Goal: Task Accomplishment & Management: Use online tool/utility

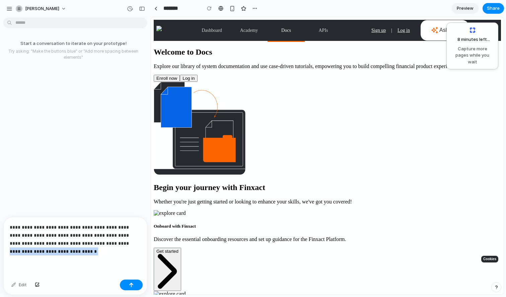
drag, startPoint x: 92, startPoint y: 246, endPoint x: 120, endPoint y: 272, distance: 37.9
click at [120, 272] on div "**********" at bounding box center [75, 247] width 143 height 60
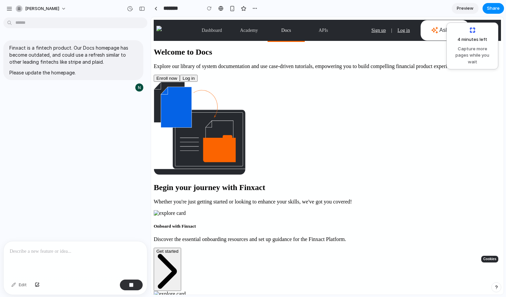
click at [278, 9] on span "Preview" at bounding box center [465, 8] width 17 height 7
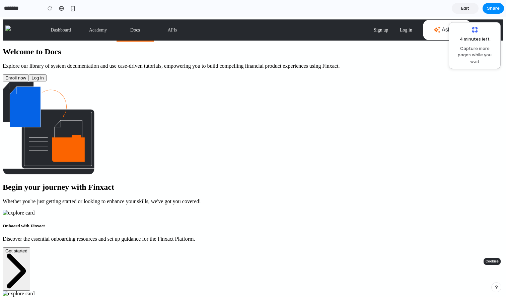
click at [278, 11] on link "Edit" at bounding box center [465, 8] width 27 height 11
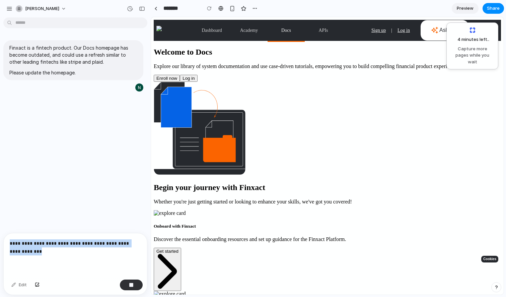
drag, startPoint x: 101, startPoint y: 256, endPoint x: -24, endPoint y: 229, distance: 128.5
click at [0, 229] on html "**********" at bounding box center [253, 148] width 506 height 297
click at [111, 200] on div "Finxact is a fintech product. Our Docs homepage has become outdated, and could …" at bounding box center [73, 130] width 147 height 221
click at [134, 11] on div at bounding box center [130, 8] width 11 height 11
click at [142, 9] on div "button" at bounding box center [142, 8] width 6 height 5
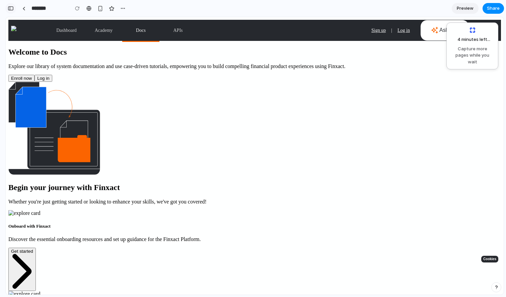
click at [7, 7] on button "button" at bounding box center [10, 8] width 11 height 11
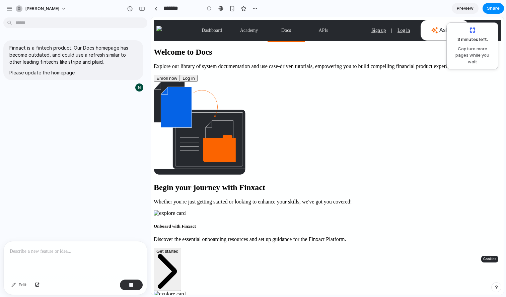
click at [51, 250] on p at bounding box center [75, 251] width 131 height 8
click at [10, 7] on div "button" at bounding box center [9, 9] width 6 height 6
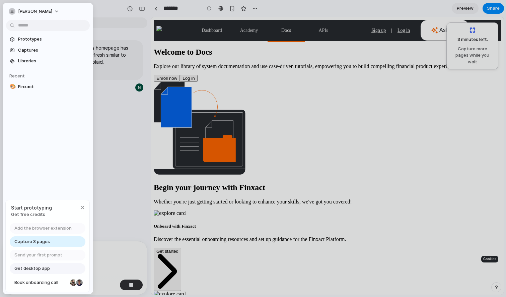
click at [52, 92] on div "Prototypes Captures Libraries Recent 🎨 Finxact" at bounding box center [48, 91] width 90 height 177
click at [51, 88] on span "Finxact" at bounding box center [52, 86] width 69 height 7
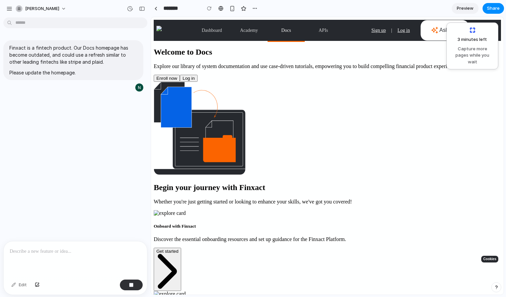
click at [113, 106] on div "Finxact is a fintech product. Our Docs homepage has become outdated, and could …" at bounding box center [73, 130] width 147 height 221
click at [278, 44] on div "3 minutes left ... Capture more pages while you wait" at bounding box center [472, 46] width 43 height 38
click at [208, 91] on link "Finxact Pro" at bounding box center [192, 100] width 77 height 18
click at [212, 91] on link "Finxact Pro" at bounding box center [192, 100] width 77 height 18
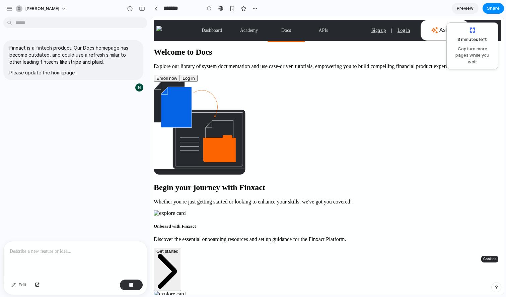
click at [212, 91] on link "Finxact Pro" at bounding box center [192, 100] width 77 height 18
click at [181, 248] on button "Get started" at bounding box center [167, 270] width 27 height 44
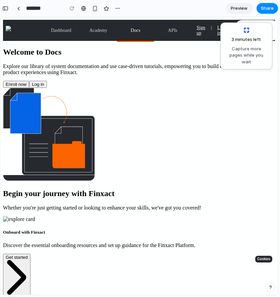
scroll to position [80, 0]
click at [233, 35] on div "Finishing up ... Capture more pages while you wait" at bounding box center [246, 46] width 43 height 38
click at [234, 4] on link "Preview" at bounding box center [239, 8] width 27 height 11
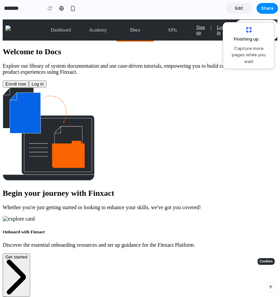
click at [236, 10] on span "Edit" at bounding box center [239, 8] width 8 height 7
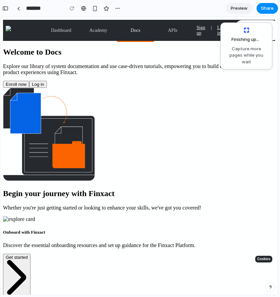
click at [236, 10] on span "Preview" at bounding box center [239, 8] width 17 height 7
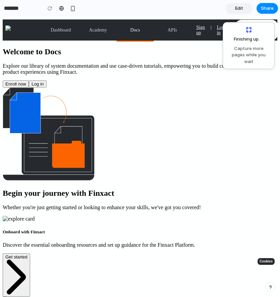
click at [236, 10] on span "Edit" at bounding box center [239, 8] width 8 height 7
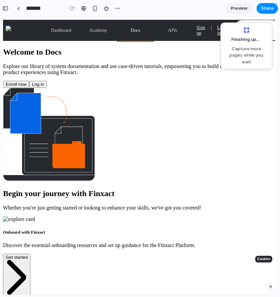
scroll to position [368, 0]
drag, startPoint x: 151, startPoint y: 123, endPoint x: 232, endPoint y: 75, distance: 94.7
click at [246, 50] on span "Capture more pages while you wait" at bounding box center [246, 56] width 43 height 20
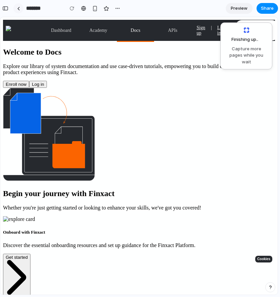
click at [20, 8] on link at bounding box center [18, 8] width 10 height 10
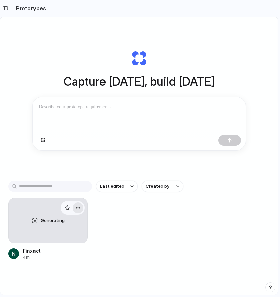
click at [79, 207] on div "button" at bounding box center [77, 207] width 5 height 5
click at [108, 238] on div "Open in new tab Copy link Delete" at bounding box center [140, 148] width 280 height 297
click at [54, 228] on div at bounding box center [47, 220] width 79 height 45
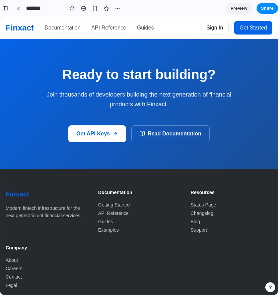
scroll to position [1059, 0]
